Goal: Task Accomplishment & Management: Manage account settings

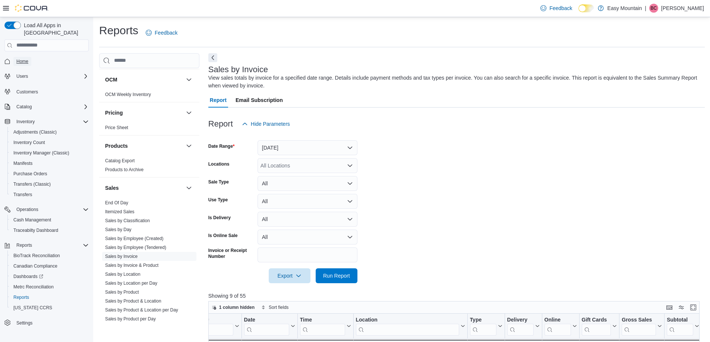
click at [31, 57] on link "Home" at bounding box center [22, 61] width 18 height 9
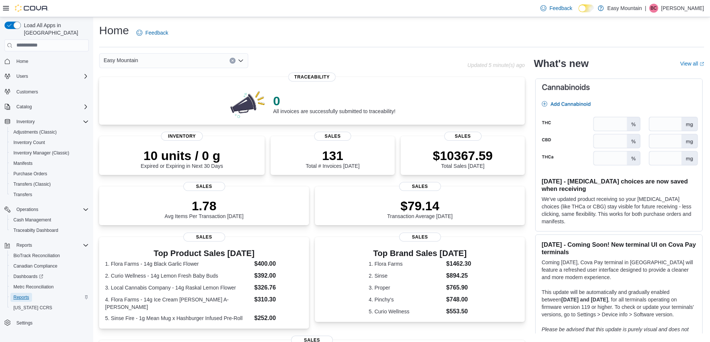
click at [26, 295] on span "Reports" at bounding box center [21, 298] width 16 height 6
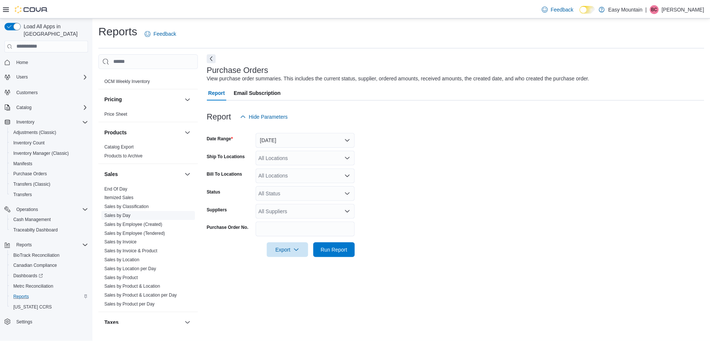
scroll to position [420, 0]
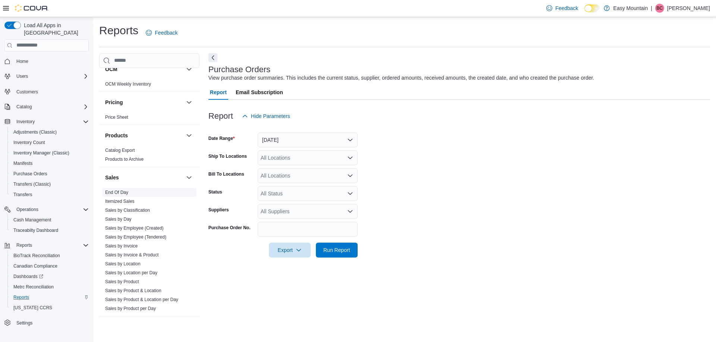
click at [121, 192] on link "End Of Day" at bounding box center [116, 192] width 23 height 5
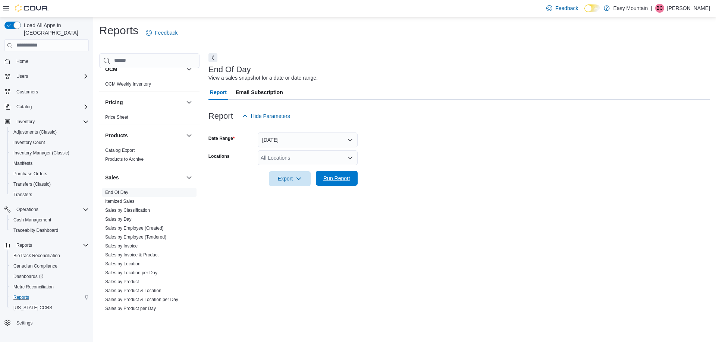
click at [347, 175] on span "Run Report" at bounding box center [336, 178] width 33 height 15
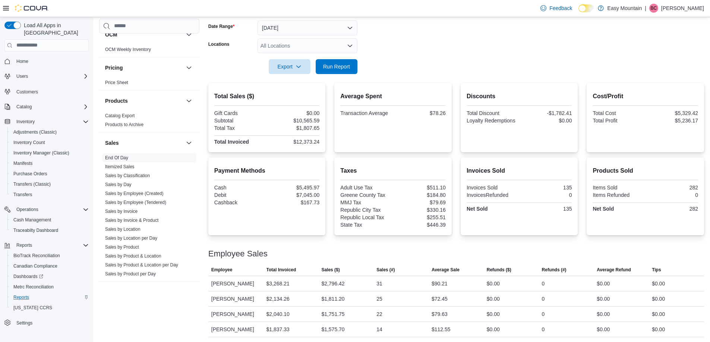
scroll to position [75, 0]
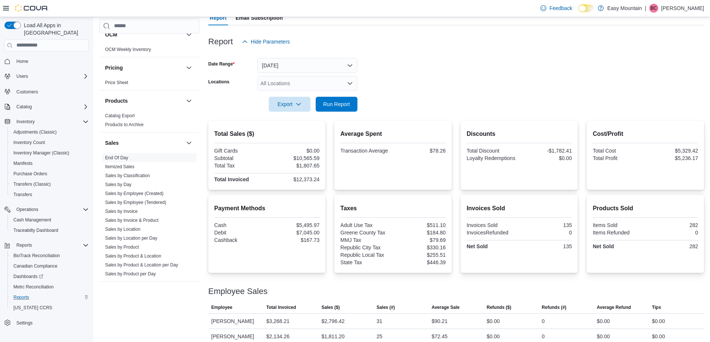
drag, startPoint x: 574, startPoint y: 247, endPoint x: 566, endPoint y: 249, distance: 7.8
click at [566, 249] on div "Invoices Sold 135 InvoicesRefunded 0 Net Sold 135" at bounding box center [519, 236] width 105 height 29
click at [566, 250] on div at bounding box center [519, 250] width 105 height 1
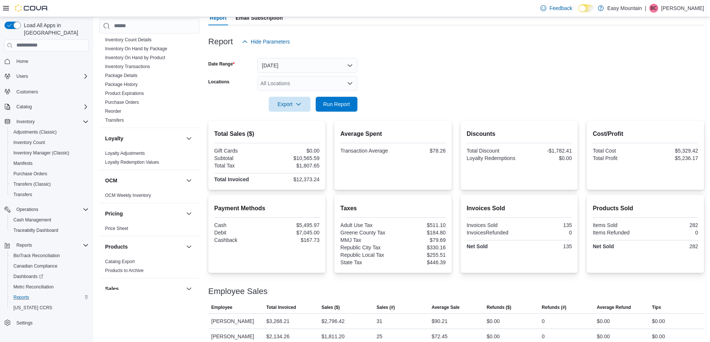
scroll to position [160, 0]
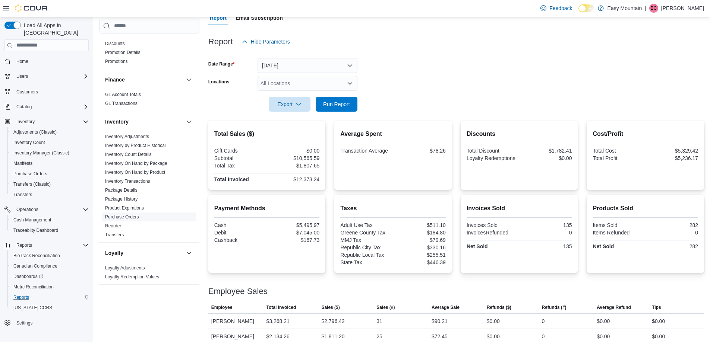
click at [136, 215] on link "Purchase Orders" at bounding box center [122, 217] width 34 height 5
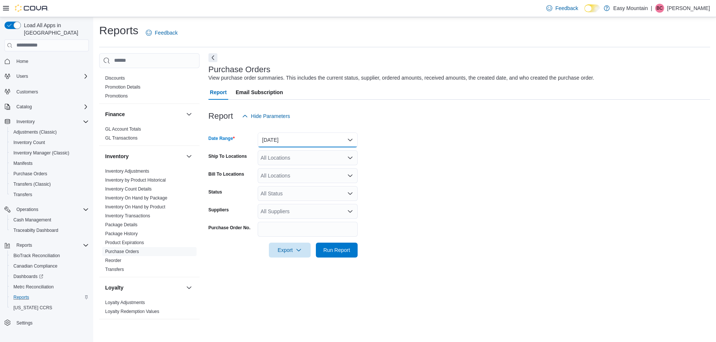
click at [303, 139] on button "Yesterday" at bounding box center [308, 140] width 100 height 15
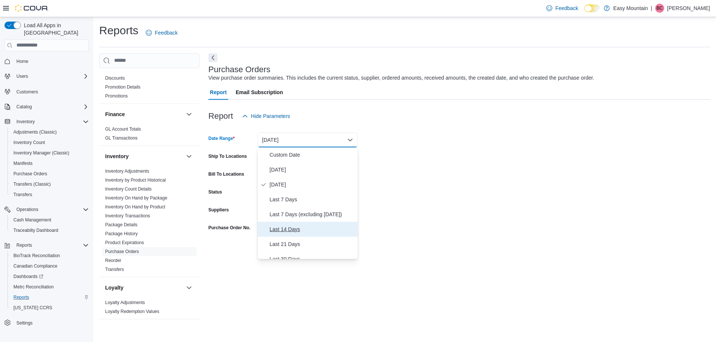
click at [310, 232] on span "Last 14 Days" at bounding box center [311, 229] width 85 height 9
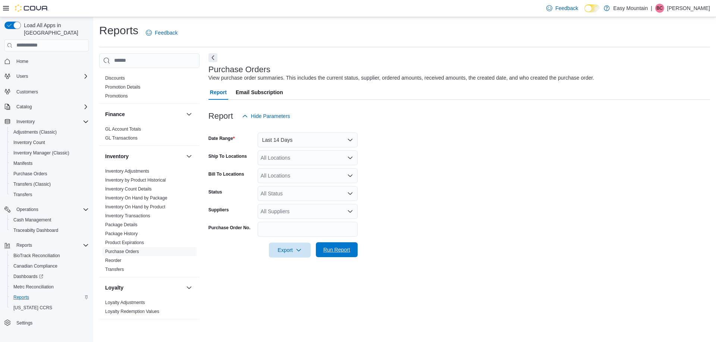
click at [326, 250] on span "Run Report" at bounding box center [336, 249] width 27 height 7
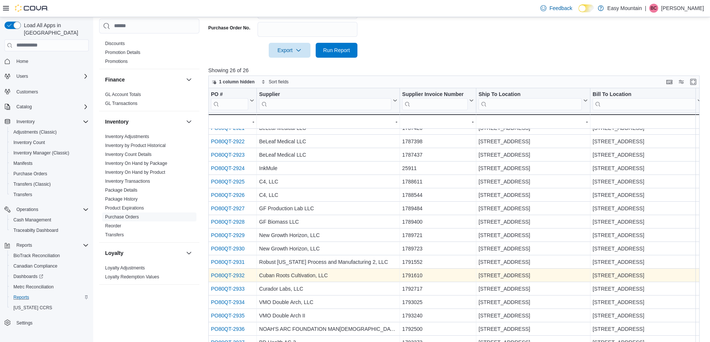
scroll to position [213, 0]
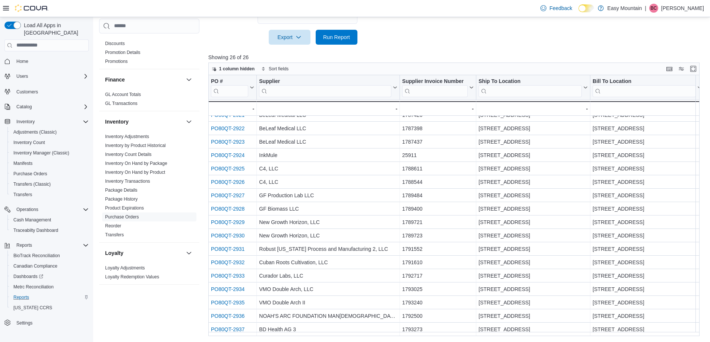
drag, startPoint x: 334, startPoint y: 337, endPoint x: 348, endPoint y: 335, distance: 14.2
click at [346, 338] on div "Reports Feedback Cash Management Cash Management Cash Out Details Compliance OC…" at bounding box center [402, 73] width 618 height 539
drag, startPoint x: 351, startPoint y: 337, endPoint x: 376, endPoint y: 333, distance: 25.6
click at [376, 334] on div "Reports Feedback Cash Management Cash Management Cash Out Details Compliance OC…" at bounding box center [402, 73] width 618 height 539
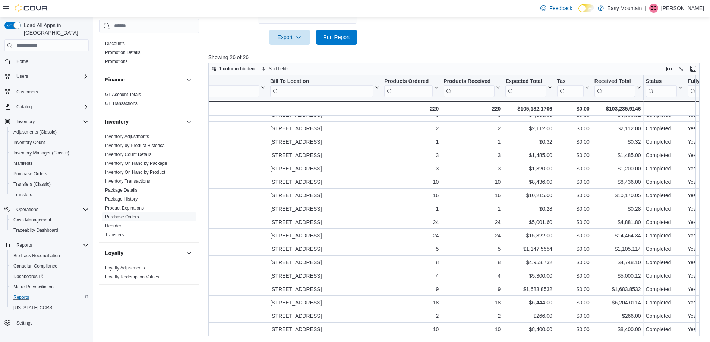
scroll to position [132, 0]
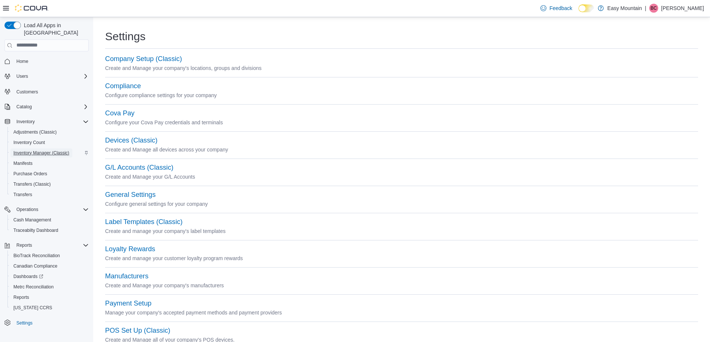
click at [41, 149] on span "Inventory Manager (Classic)" at bounding box center [41, 153] width 56 height 9
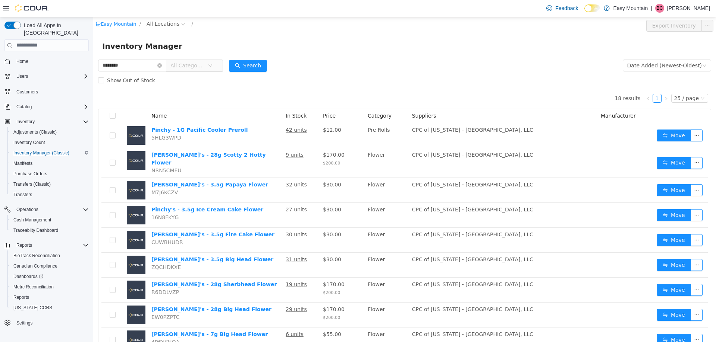
click at [204, 63] on span "All Categories" at bounding box center [187, 64] width 34 height 7
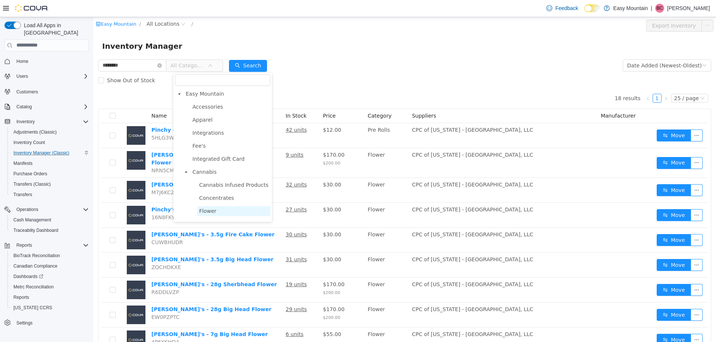
click at [216, 212] on span "Flower" at bounding box center [233, 211] width 73 height 10
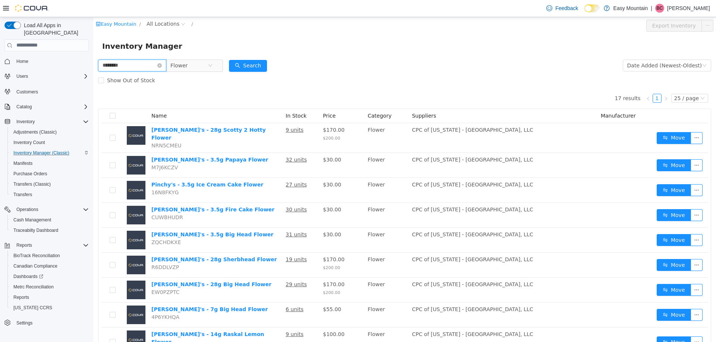
drag, startPoint x: 143, startPoint y: 69, endPoint x: -24, endPoint y: 44, distance: 169.6
click at [93, 44] on html "Easy Mountain / All Locations / Export Inventory Inventory Manager ******** Flo…" at bounding box center [404, 179] width 622 height 325
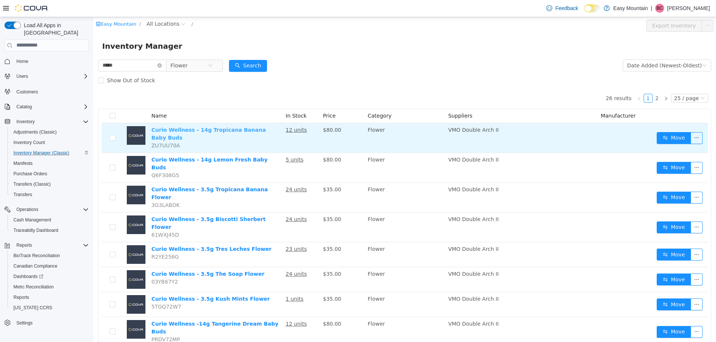
click at [247, 130] on link "Curio Wellness - 14g Tropicana Banana Baby Buds" at bounding box center [208, 134] width 114 height 14
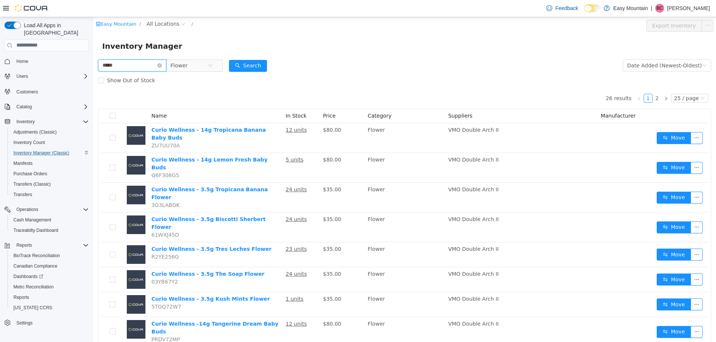
drag, startPoint x: 138, startPoint y: 66, endPoint x: -114, endPoint y: 28, distance: 254.0
click at [93, 28] on html "Easy Mountain / All Locations / Export Inventory Inventory Manager ***** Flower…" at bounding box center [404, 179] width 622 height 325
type input "******"
click at [212, 66] on icon "icon: close-circle" at bounding box center [210, 65] width 4 height 4
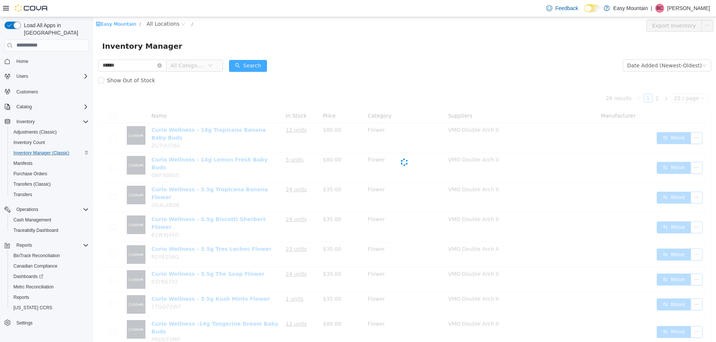
click at [258, 68] on button "Search" at bounding box center [248, 66] width 38 height 12
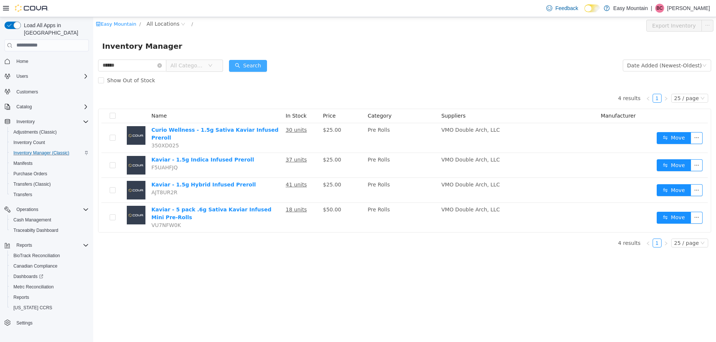
click at [258, 68] on button "Search" at bounding box center [248, 66] width 38 height 12
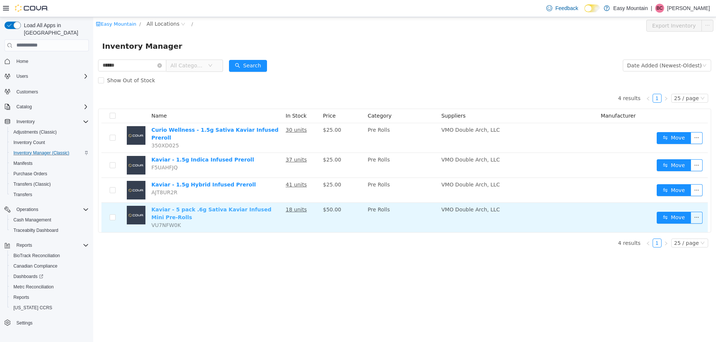
click at [252, 206] on link "Kaviar - 5 pack .6g Sativa Kaviar Infused Mini Pre-Rolls" at bounding box center [211, 213] width 120 height 14
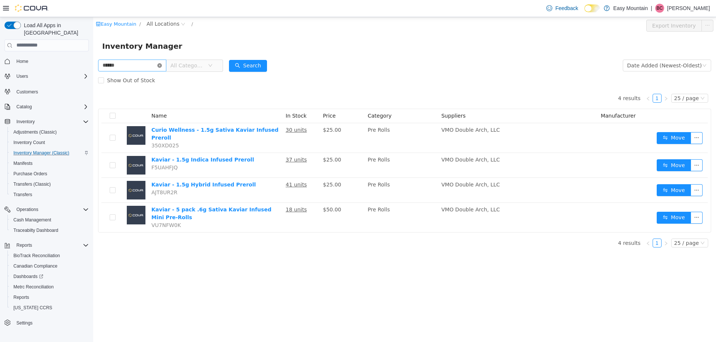
click at [162, 65] on icon "icon: close-circle" at bounding box center [159, 65] width 4 height 4
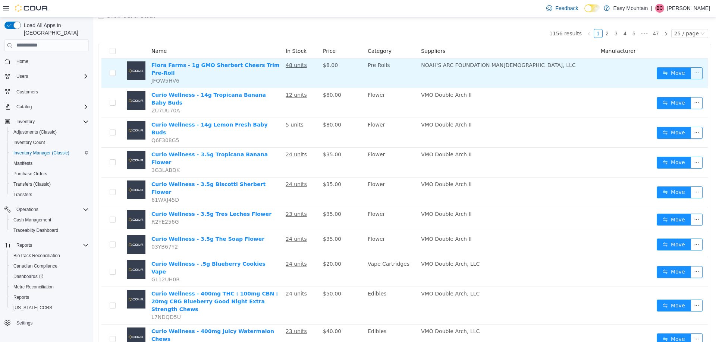
scroll to position [75, 0]
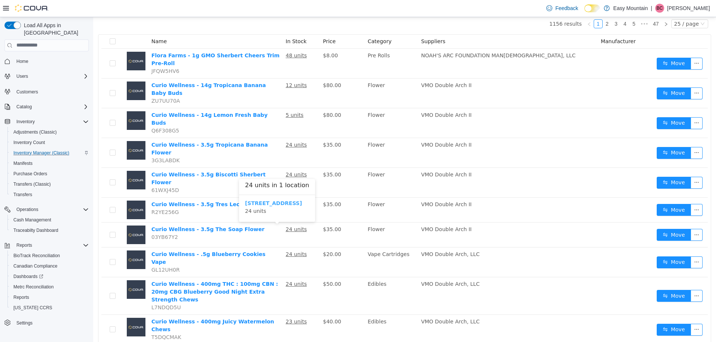
click at [302, 200] on b "7827 W Farm Rd 174 Republic Mo 65738" at bounding box center [273, 203] width 57 height 6
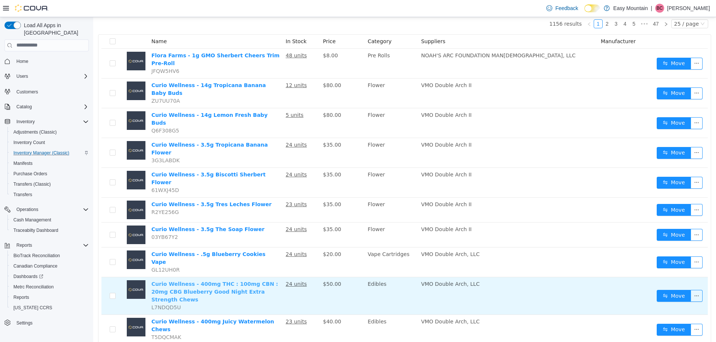
click at [260, 281] on link "Curio Wellness - 400mg THC : 100mg CBN : 20mg CBG Blueberry Good Night Extra St…" at bounding box center [214, 292] width 127 height 22
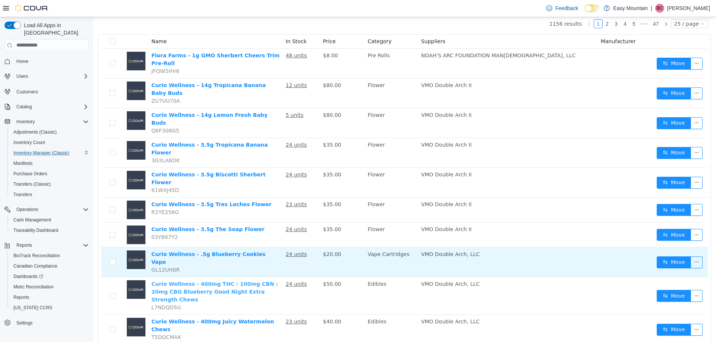
scroll to position [112, 0]
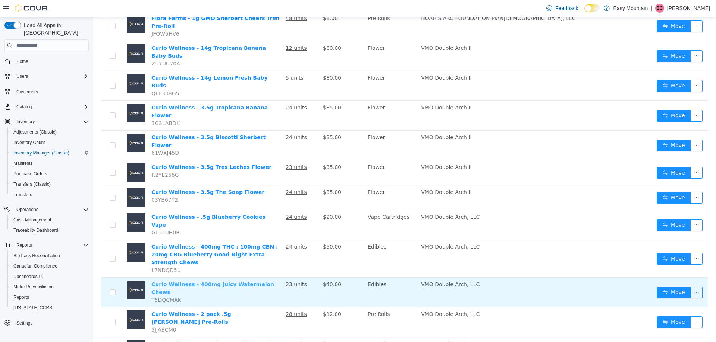
click at [253, 281] on link "Curio Wellness - 400mg Juicy Watermelon Chews" at bounding box center [212, 288] width 123 height 14
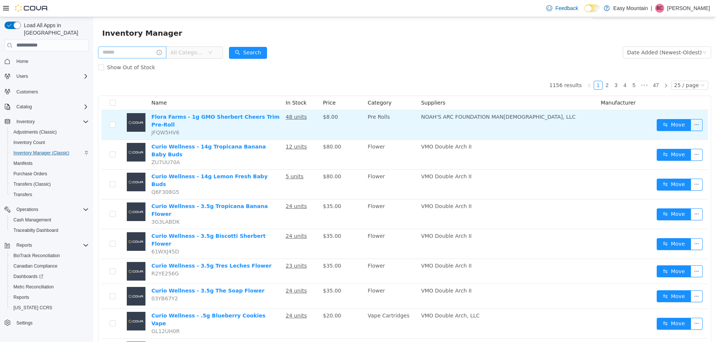
scroll to position [0, 0]
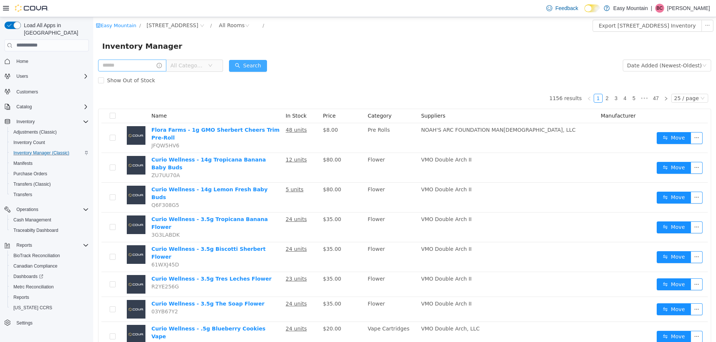
click at [258, 63] on button "Search" at bounding box center [248, 66] width 38 height 12
click at [204, 66] on span "All Categories" at bounding box center [187, 64] width 34 height 7
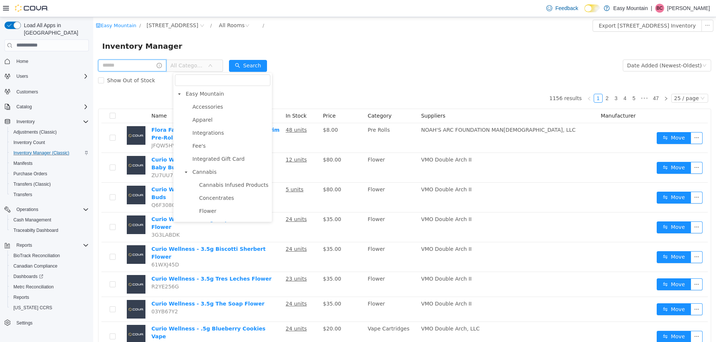
click at [124, 69] on input "text" at bounding box center [132, 65] width 68 height 12
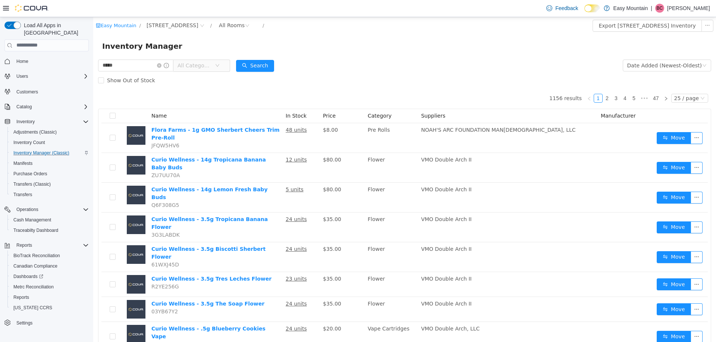
click at [211, 62] on span "All Categories" at bounding box center [194, 64] width 34 height 7
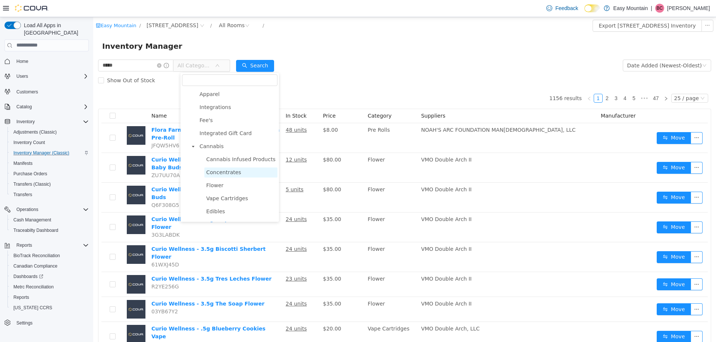
scroll to position [37, 0]
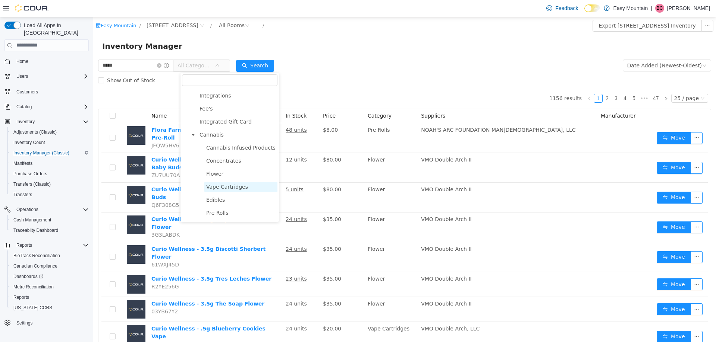
click at [237, 190] on span "Vape Cartridges" at bounding box center [227, 187] width 42 height 6
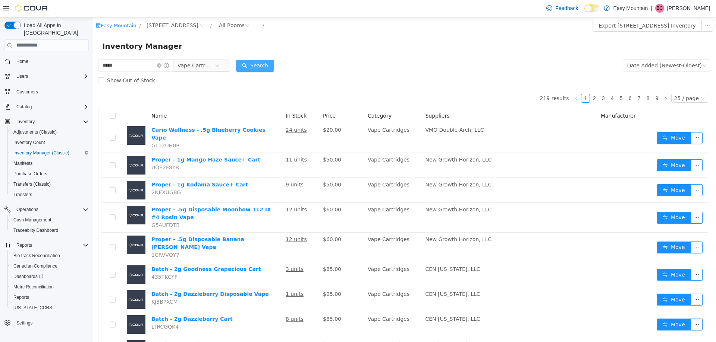
click at [266, 66] on button "Search" at bounding box center [255, 66] width 38 height 12
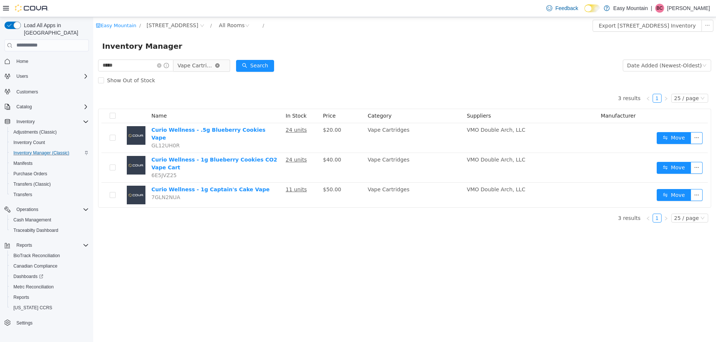
click at [220, 65] on icon "icon: close-circle" at bounding box center [217, 65] width 4 height 4
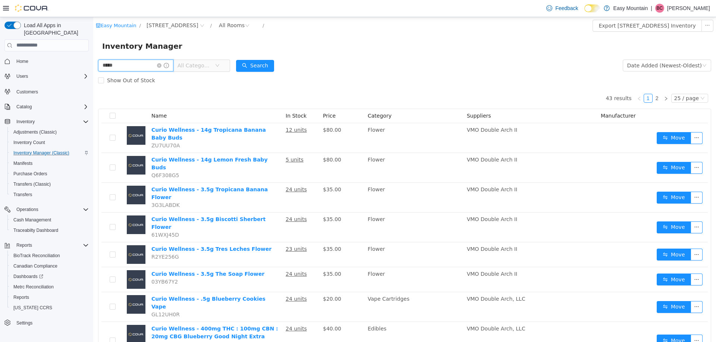
drag, startPoint x: 142, startPoint y: 67, endPoint x: 50, endPoint y: 67, distance: 92.1
click at [93, 67] on html "Easy Mountain / 7827 W Farm Rd 174 Republic Mo 65738 / All Rooms / Export 7827 …" at bounding box center [404, 179] width 622 height 325
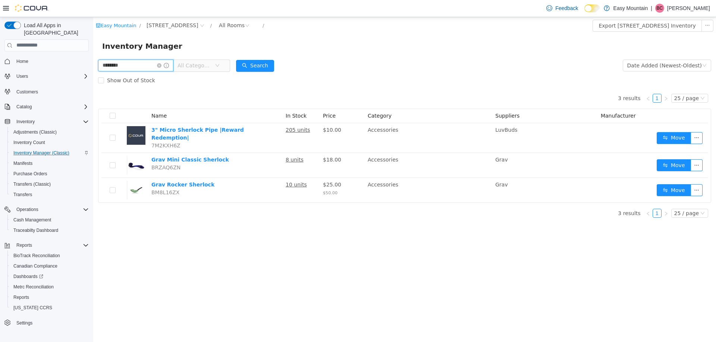
drag, startPoint x: 137, startPoint y: 65, endPoint x: -51, endPoint y: 51, distance: 188.3
click at [93, 51] on html "Easy Mountain / 7827 W Farm Rd 174 Republic Mo 65738 / All Rooms / Export 7827 …" at bounding box center [404, 179] width 622 height 325
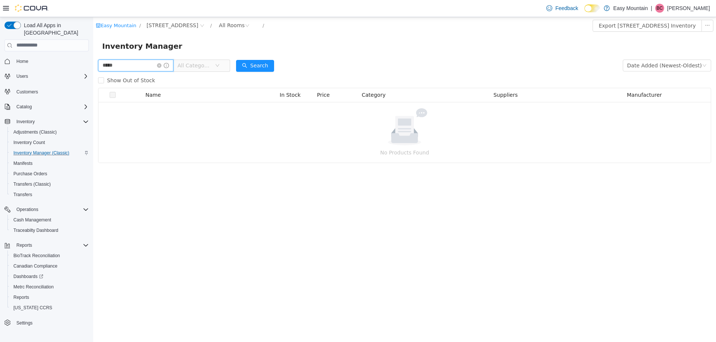
click at [108, 64] on input "*****" at bounding box center [135, 65] width 75 height 12
type input "*****"
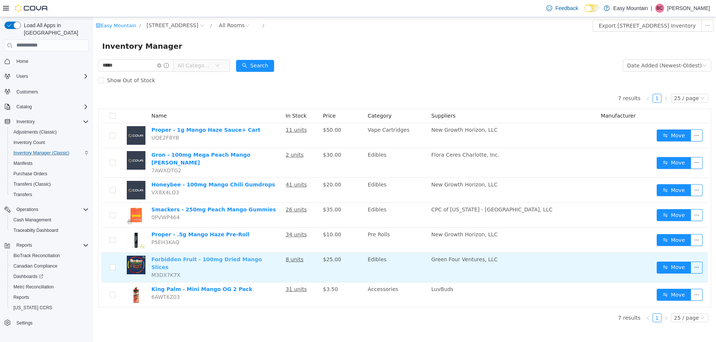
click at [251, 256] on link "Forbidden Fruit - 100mg Dried Mango Slices" at bounding box center [206, 263] width 111 height 14
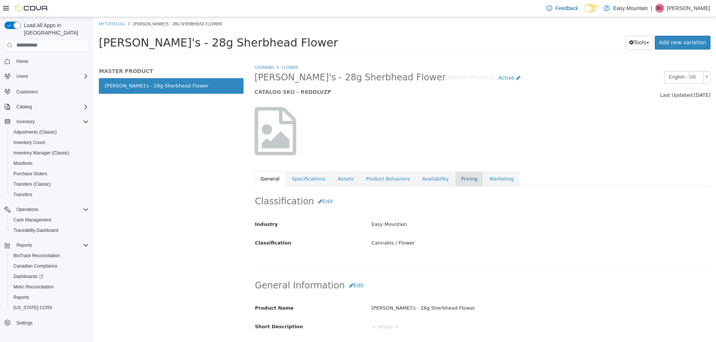
click at [455, 180] on link "Pricing" at bounding box center [469, 179] width 28 height 16
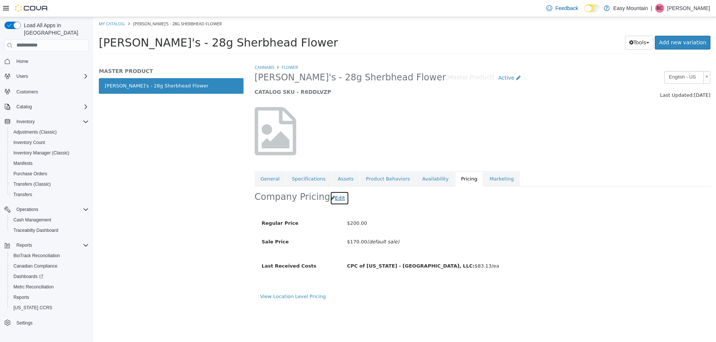
click at [337, 198] on button "Edit" at bounding box center [339, 198] width 19 height 14
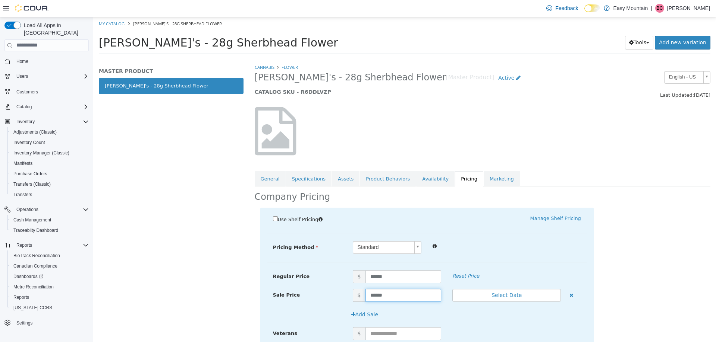
drag, startPoint x: 394, startPoint y: 300, endPoint x: 176, endPoint y: 248, distance: 223.8
click at [176, 58] on div "MASTER PRODUCT Pinchy's - 28g Sherbhead Flower Cannabis Flower Pinchy's - 28g S…" at bounding box center [404, 58] width 622 height 0
type input "***"
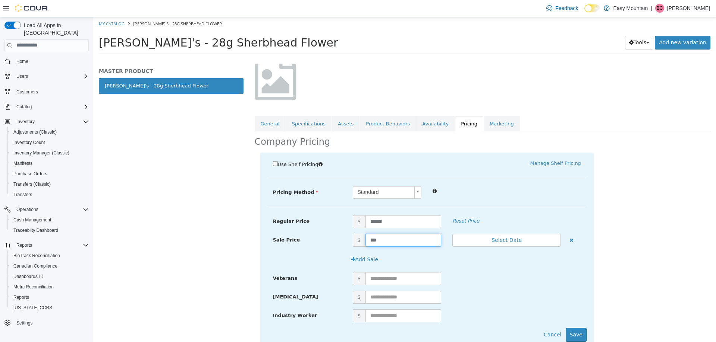
scroll to position [82, 0]
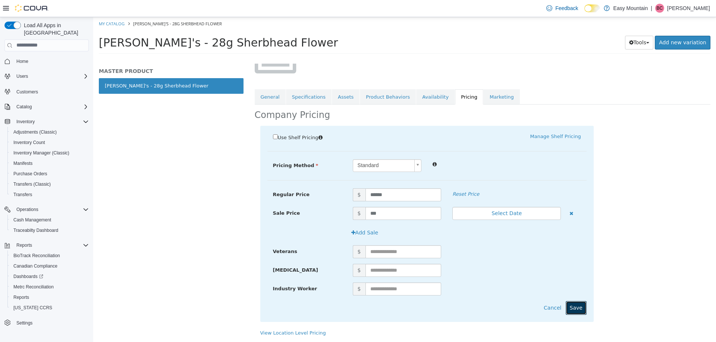
click at [568, 310] on button "Save" at bounding box center [575, 308] width 21 height 14
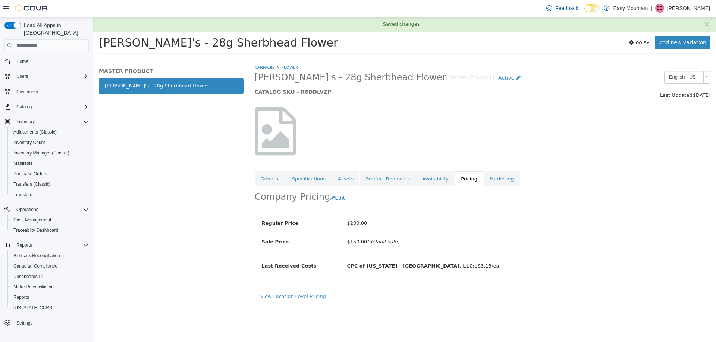
scroll to position [0, 0]
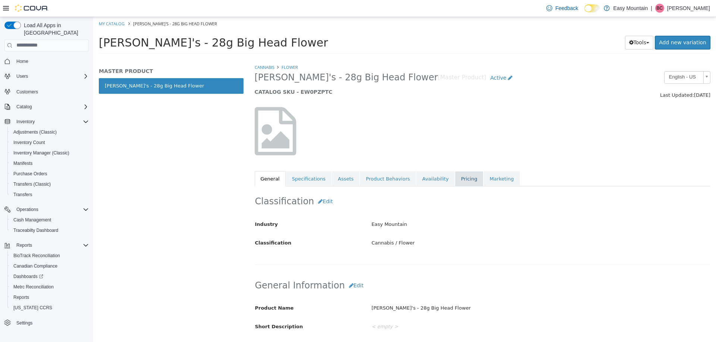
click at [455, 184] on link "Pricing" at bounding box center [469, 179] width 28 height 16
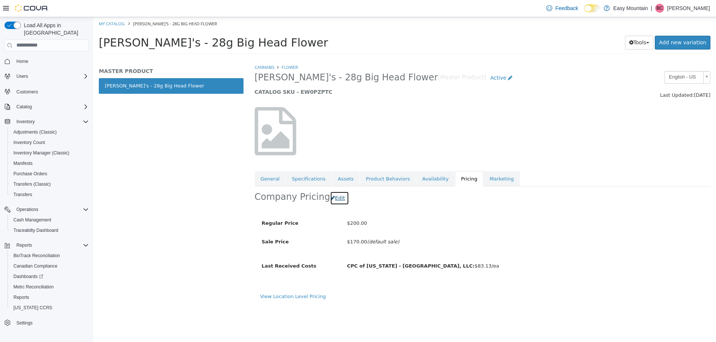
click at [336, 198] on button "Edit" at bounding box center [339, 198] width 19 height 14
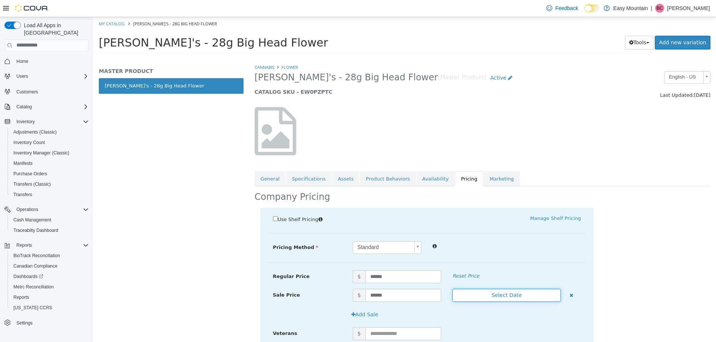
click at [511, 301] on button "Select Date" at bounding box center [506, 295] width 108 height 13
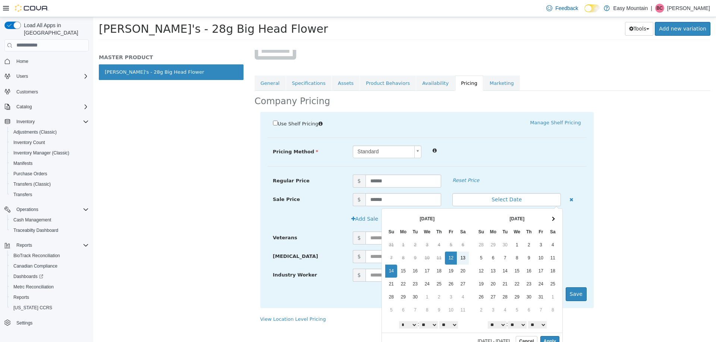
scroll to position [22, 0]
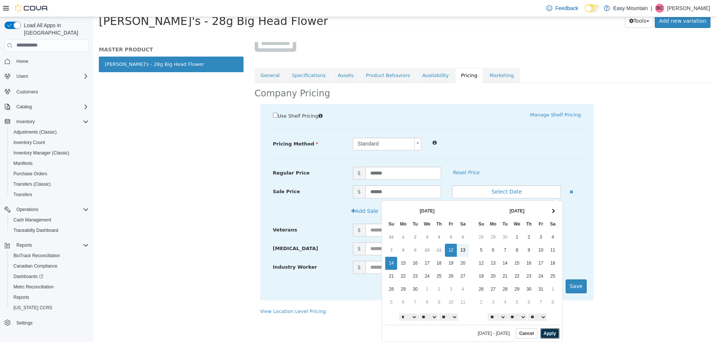
click at [540, 330] on button "Apply" at bounding box center [549, 333] width 19 height 10
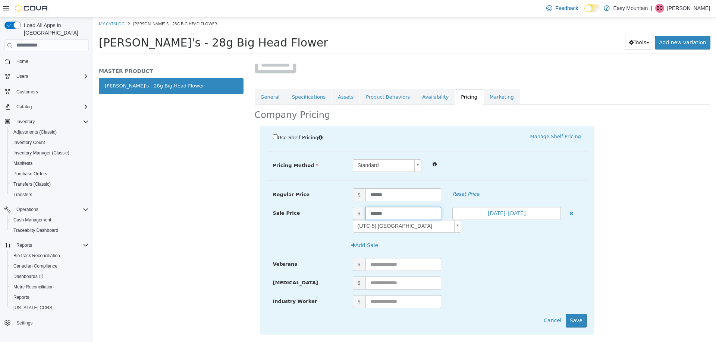
drag, startPoint x: 391, startPoint y: 212, endPoint x: 228, endPoint y: 197, distance: 163.6
click at [228, 58] on div "MASTER PRODUCT Pinchy's - 28g Big Head Flower Cannabis Flower Pinchy's - 28g Bi…" at bounding box center [404, 58] width 622 height 0
type input "***"
click at [575, 322] on button "Save" at bounding box center [575, 321] width 21 height 14
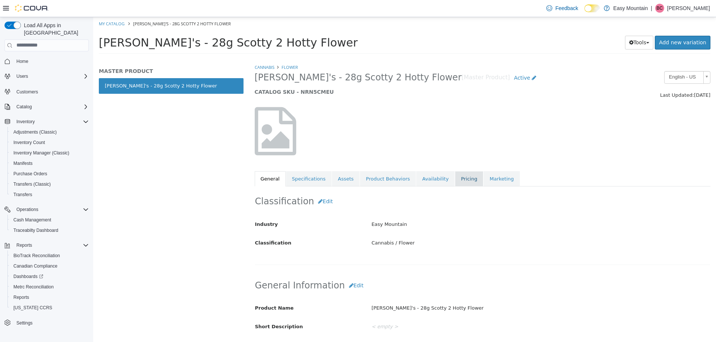
click at [455, 176] on link "Pricing" at bounding box center [469, 179] width 28 height 16
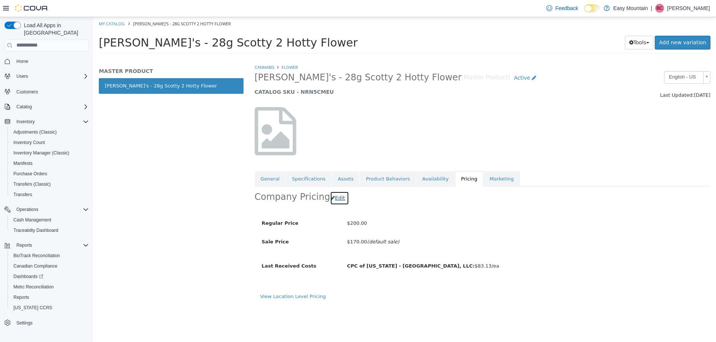
click at [335, 203] on button "Edit" at bounding box center [339, 198] width 19 height 14
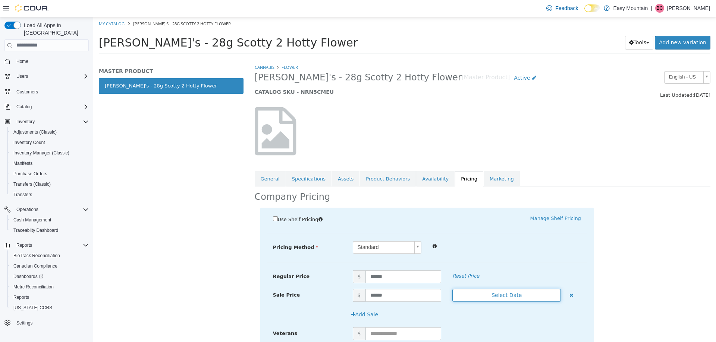
click at [533, 293] on button "Select Date" at bounding box center [506, 295] width 108 height 13
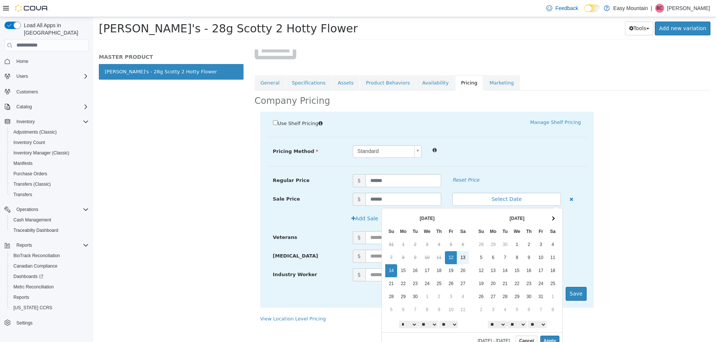
scroll to position [22, 0]
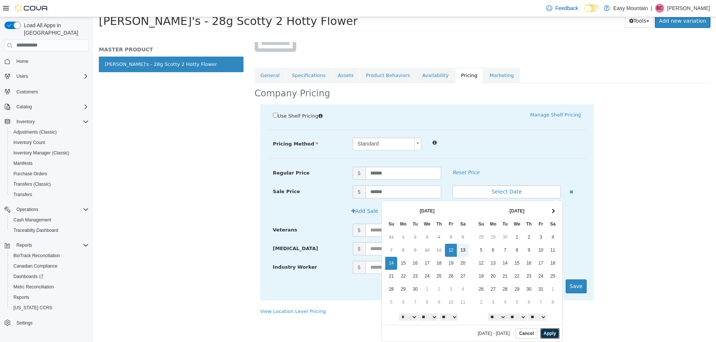
click at [540, 335] on button "Apply" at bounding box center [549, 333] width 19 height 10
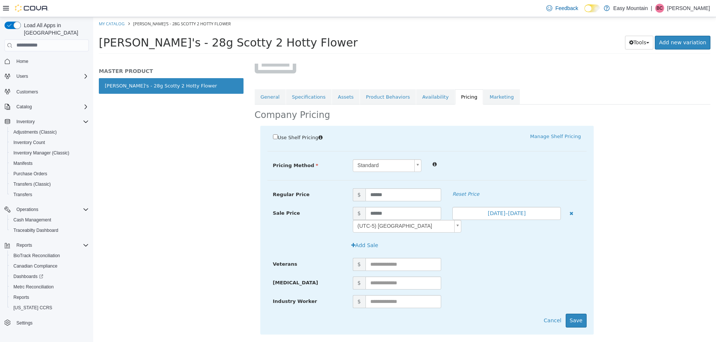
scroll to position [0, 0]
drag, startPoint x: 398, startPoint y: 214, endPoint x: 132, endPoint y: 177, distance: 269.0
click at [132, 58] on div "MASTER PRODUCT [PERSON_NAME]'s - 28g Scotty 2 Hotty Flower Cannabis Flower Pinc…" at bounding box center [404, 58] width 622 height 0
type input "***"
click at [578, 321] on button "Save" at bounding box center [575, 321] width 21 height 14
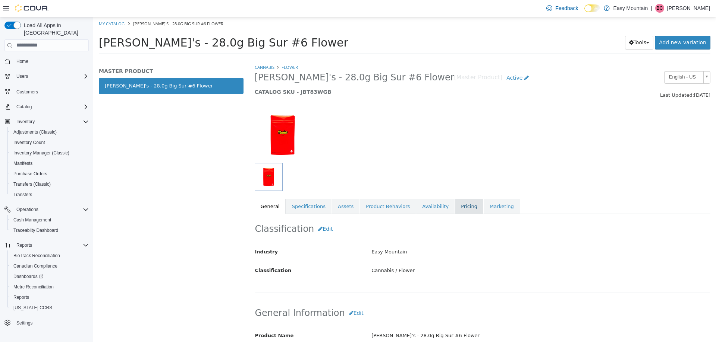
click at [455, 202] on link "Pricing" at bounding box center [469, 207] width 28 height 16
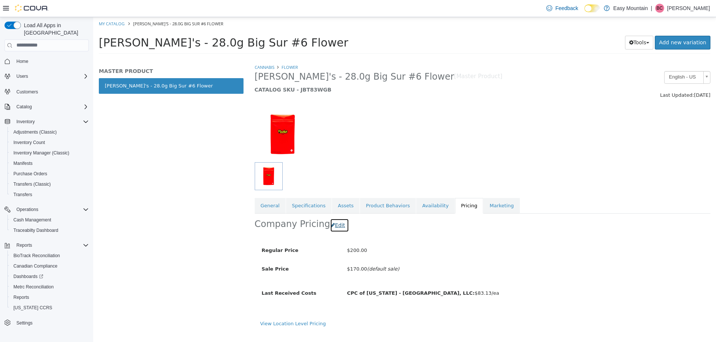
click at [333, 222] on button "Edit" at bounding box center [339, 225] width 19 height 14
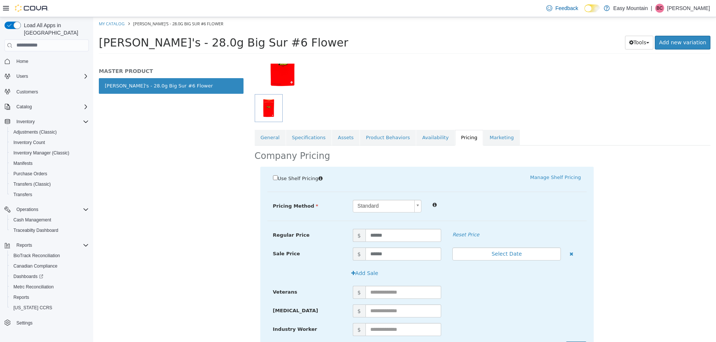
scroll to position [109, 0]
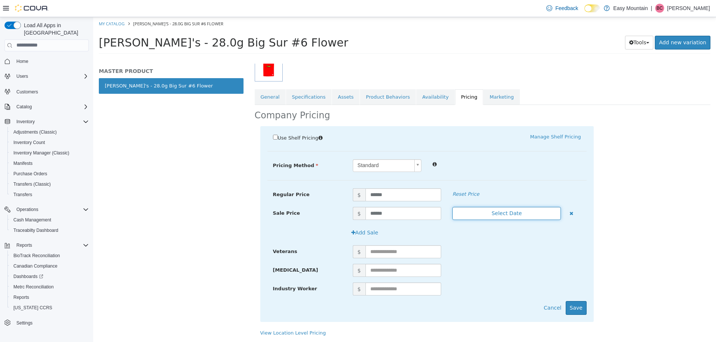
click at [493, 217] on button "Select Date" at bounding box center [506, 213] width 108 height 13
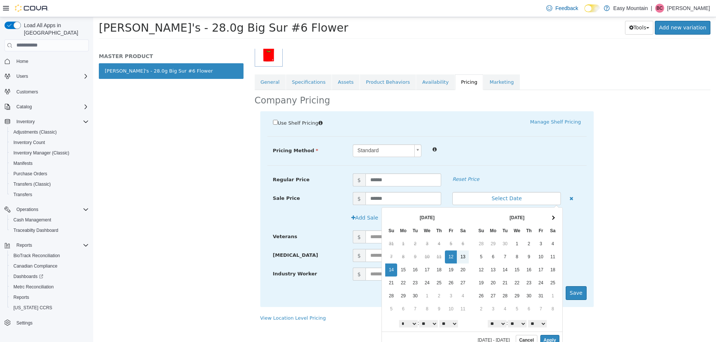
scroll to position [22, 0]
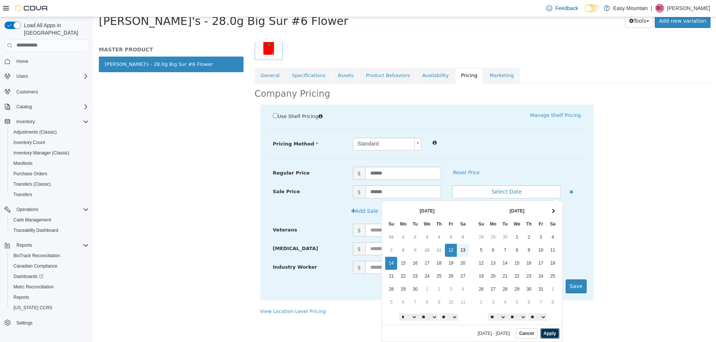
click at [546, 335] on button "Apply" at bounding box center [549, 333] width 19 height 10
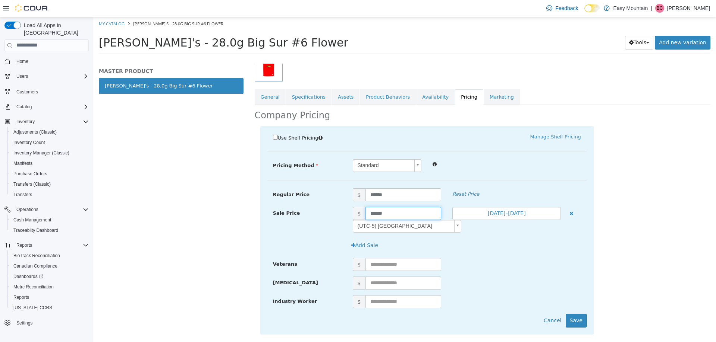
drag, startPoint x: 399, startPoint y: 214, endPoint x: 347, endPoint y: 212, distance: 52.2
click at [347, 212] on span "$ ******" at bounding box center [397, 213] width 100 height 13
type input "***"
click at [571, 321] on button "Save" at bounding box center [575, 321] width 21 height 14
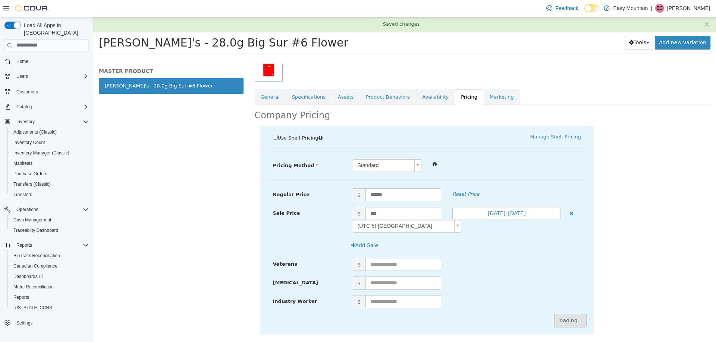
scroll to position [5, 0]
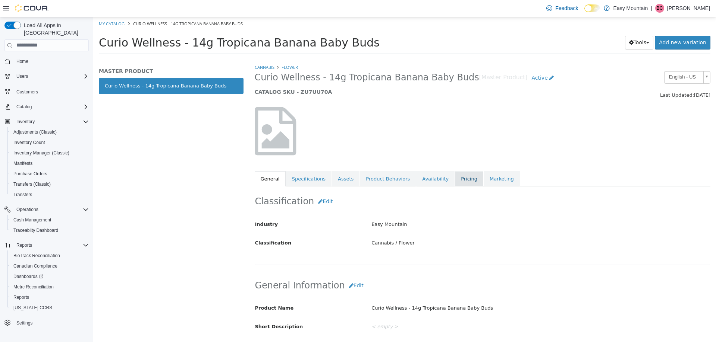
click at [455, 182] on link "Pricing" at bounding box center [469, 179] width 28 height 16
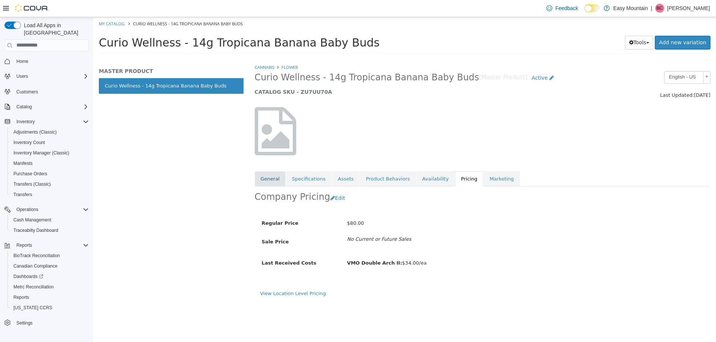
click at [276, 181] on link "General" at bounding box center [270, 179] width 31 height 16
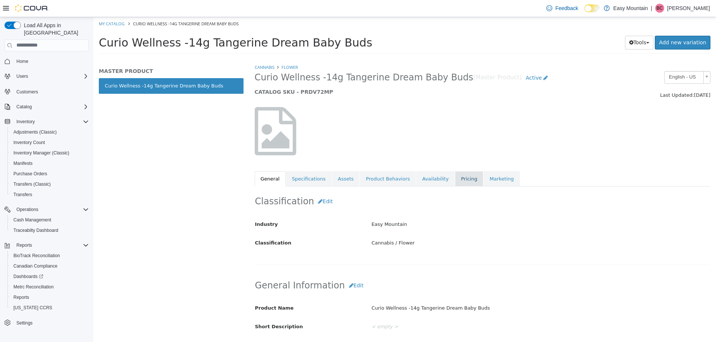
click at [455, 185] on link "Pricing" at bounding box center [469, 179] width 28 height 16
click at [455, 175] on link "Pricing" at bounding box center [469, 179] width 28 height 16
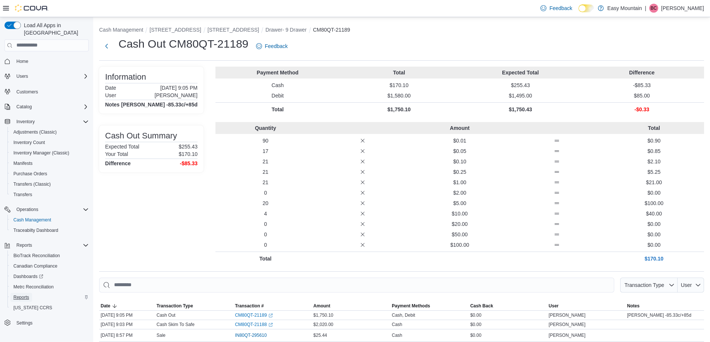
click at [26, 293] on span "Reports" at bounding box center [21, 297] width 16 height 9
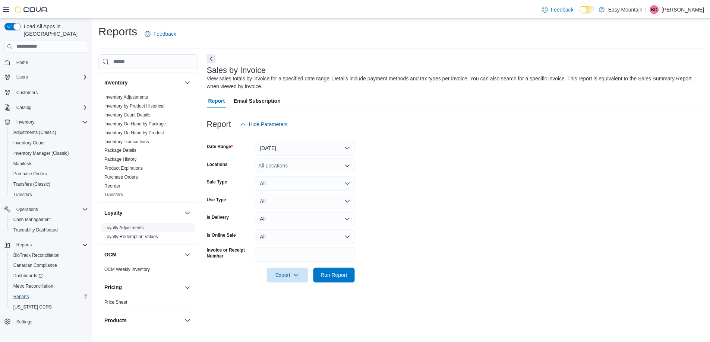
scroll to position [197, 0]
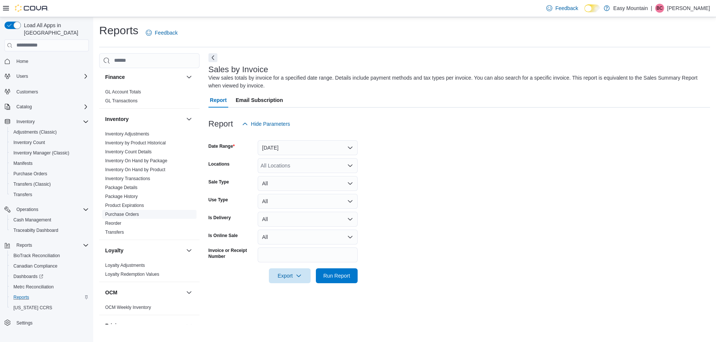
click at [125, 214] on link "Purchase Orders" at bounding box center [122, 214] width 34 height 5
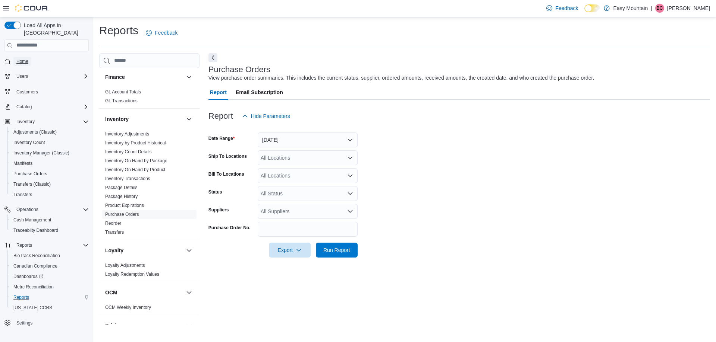
click at [19, 59] on span "Home" at bounding box center [22, 62] width 12 height 6
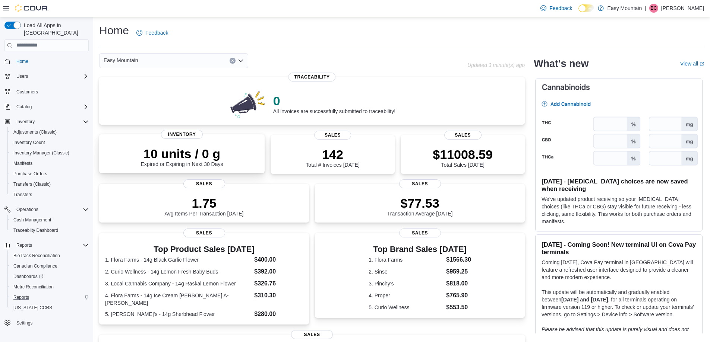
click at [168, 136] on span "Inventory" at bounding box center [182, 134] width 42 height 9
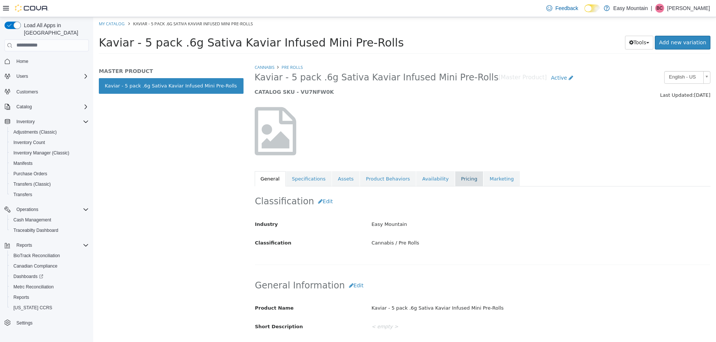
click at [455, 183] on link "Pricing" at bounding box center [469, 179] width 28 height 16
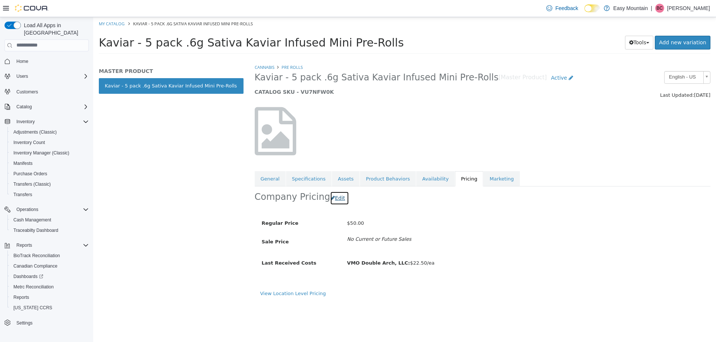
click at [336, 199] on button "Edit" at bounding box center [339, 198] width 19 height 14
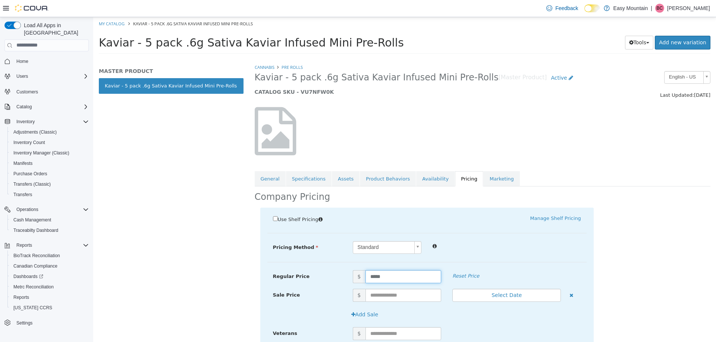
drag, startPoint x: 399, startPoint y: 280, endPoint x: 252, endPoint y: 269, distance: 146.9
click at [252, 269] on div "Cannabis Pre Rolls Kaviar - 5 pack .6g Sativa Kaviar Infused Mini Pre-Rolls [Ma…" at bounding box center [482, 202] width 467 height 279
type input "**"
click at [291, 262] on div "Use Shelf Pricing    Manage Shelf Pricing Shelf Price Select a Shelf Price Shel…" at bounding box center [426, 306] width 333 height 196
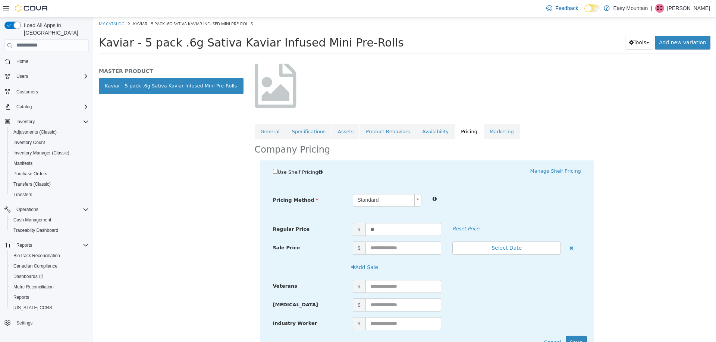
scroll to position [82, 0]
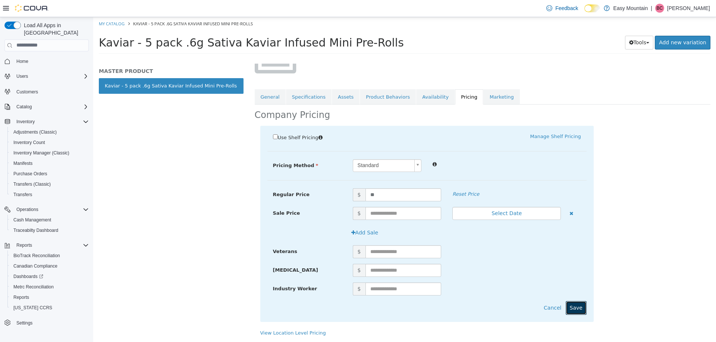
click at [576, 306] on button "Save" at bounding box center [575, 308] width 21 height 14
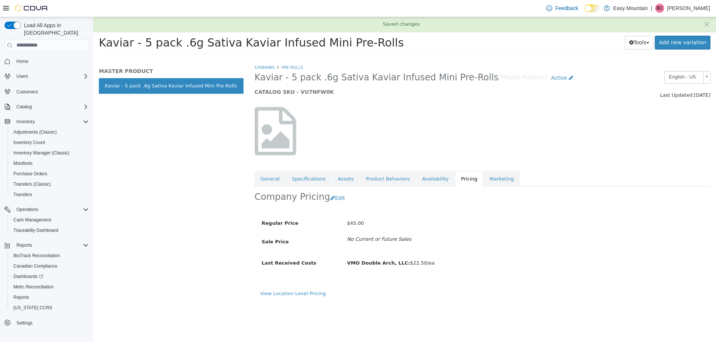
scroll to position [0, 0]
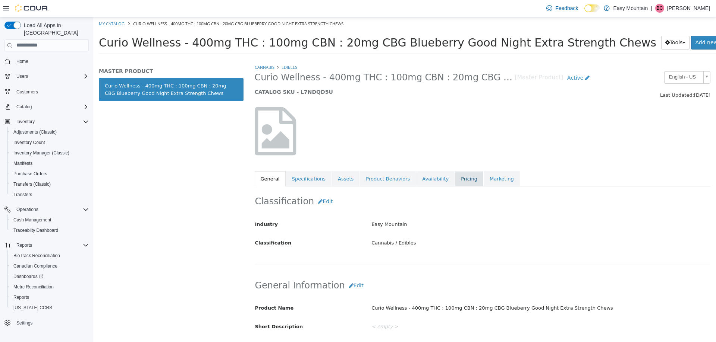
click at [455, 179] on link "Pricing" at bounding box center [469, 179] width 28 height 16
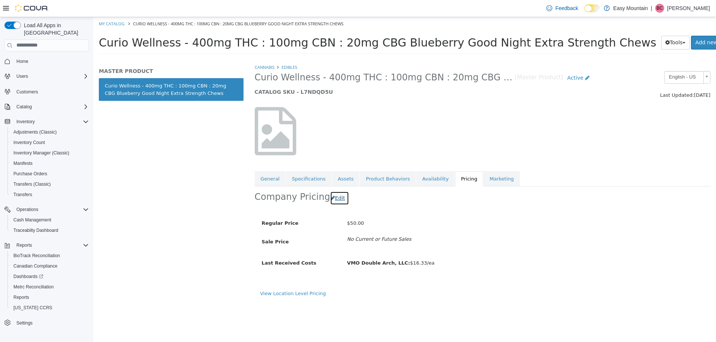
click at [337, 196] on button "Edit" at bounding box center [339, 198] width 19 height 14
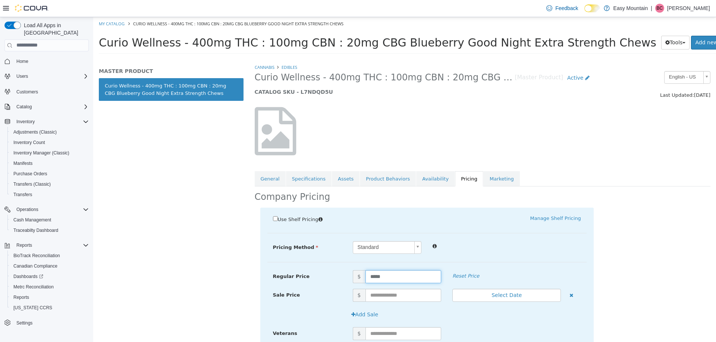
drag, startPoint x: 392, startPoint y: 278, endPoint x: 278, endPoint y: 269, distance: 114.4
click at [278, 269] on div "Use Shelf Pricing    Manage Shelf Pricing Shelf Price Select a Shelf Price Shel…" at bounding box center [426, 306] width 333 height 196
type input "**"
click at [281, 268] on div "Use Shelf Pricing    Manage Shelf Pricing Shelf Price Select a Shelf Price Shel…" at bounding box center [426, 306] width 333 height 196
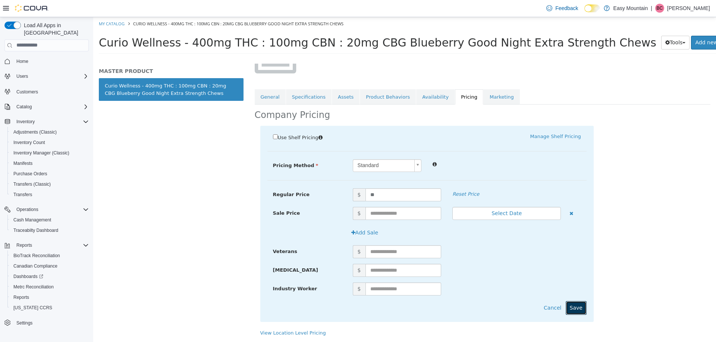
click at [573, 306] on button "Save" at bounding box center [575, 308] width 21 height 14
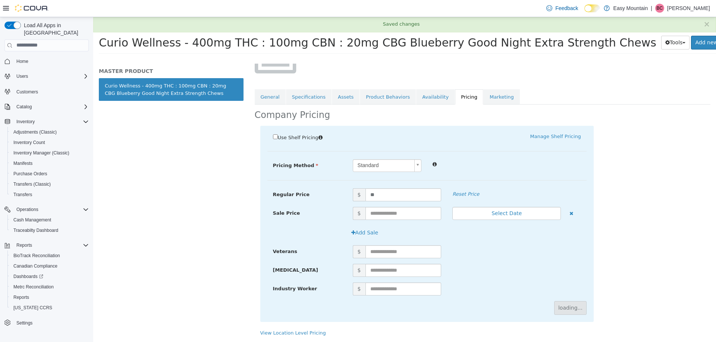
scroll to position [0, 0]
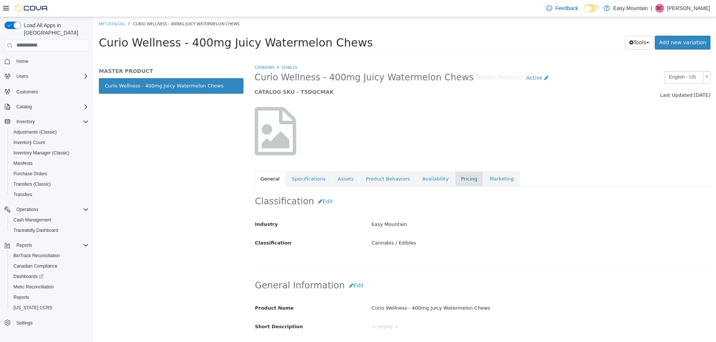
click at [455, 179] on link "Pricing" at bounding box center [469, 179] width 28 height 16
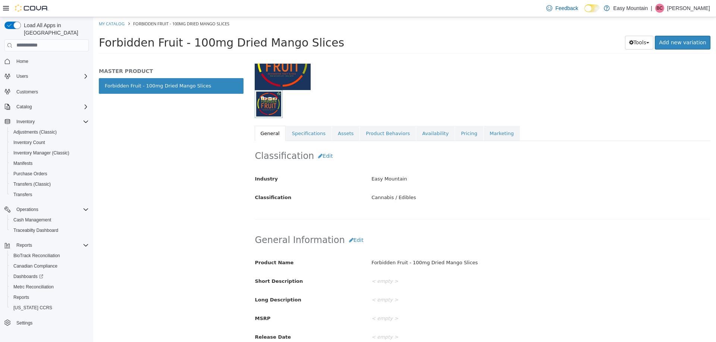
scroll to position [75, 0]
click at [455, 134] on link "Pricing" at bounding box center [469, 132] width 28 height 16
